Goal: Task Accomplishment & Management: Manage account settings

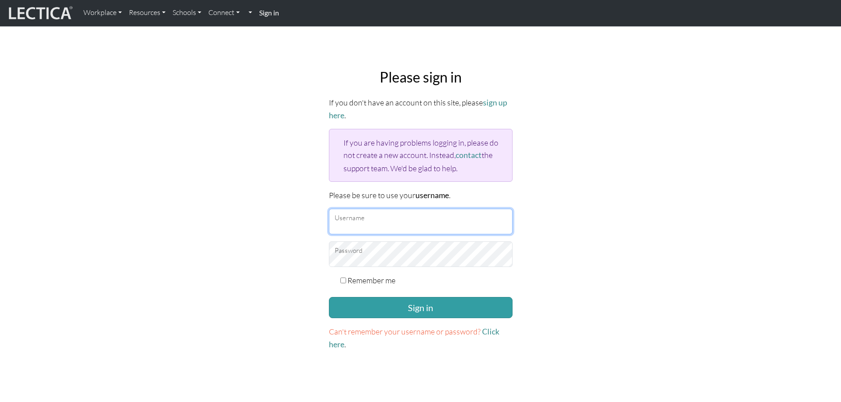
click at [373, 228] on input "Username" at bounding box center [421, 222] width 184 height 26
type input "tate.mchatton@penske.com"
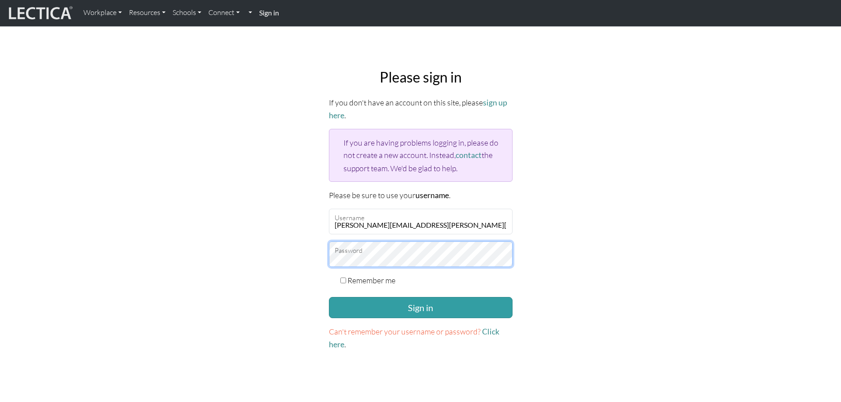
click at [329, 297] on button "Sign in" at bounding box center [421, 307] width 184 height 21
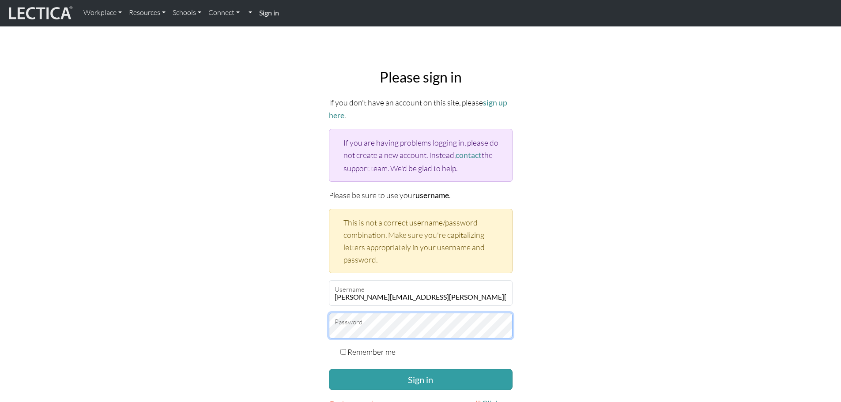
click at [329, 369] on button "Sign in" at bounding box center [421, 379] width 184 height 21
